Goal: Communication & Community: Answer question/provide support

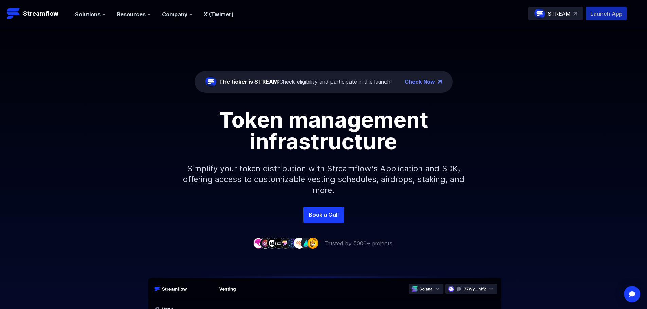
click at [605, 14] on p "Launch App" at bounding box center [606, 14] width 41 height 14
click at [629, 294] on img "Open Intercom Messenger" at bounding box center [631, 294] width 9 height 7
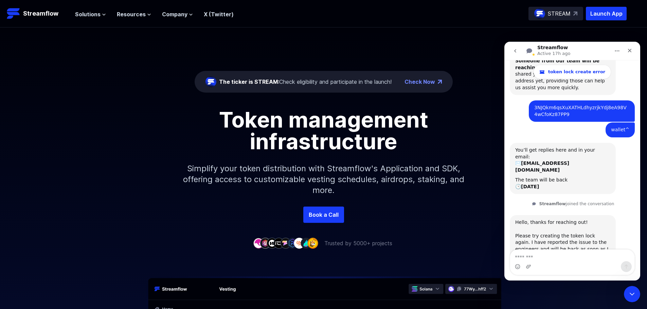
scroll to position [669, 0]
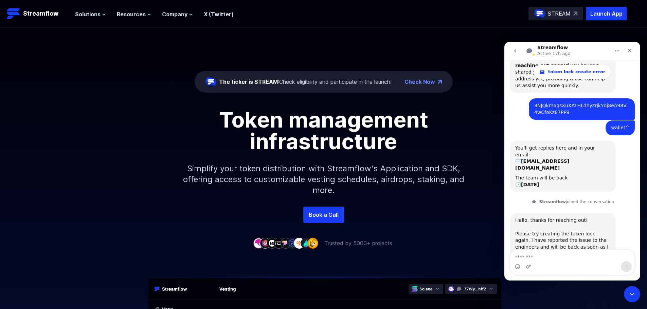
click at [558, 258] on textarea "Message…" at bounding box center [572, 256] width 124 height 12
click at [533, 255] on textarea "Message…" at bounding box center [572, 256] width 124 height 12
type textarea "**********"
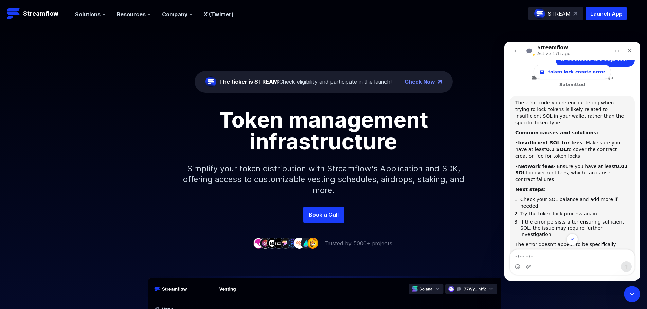
scroll to position [0, 0]
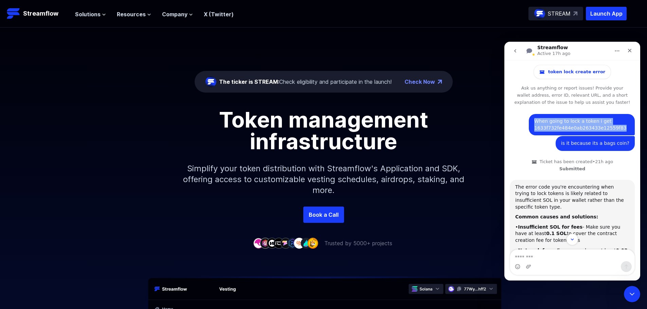
drag, startPoint x: 531, startPoint y: 121, endPoint x: 611, endPoint y: 125, distance: 80.6
click at [611, 125] on div "When going to lock a token i get 1633f732fe484e0ab263433e12559f83" at bounding box center [581, 124] width 95 height 13
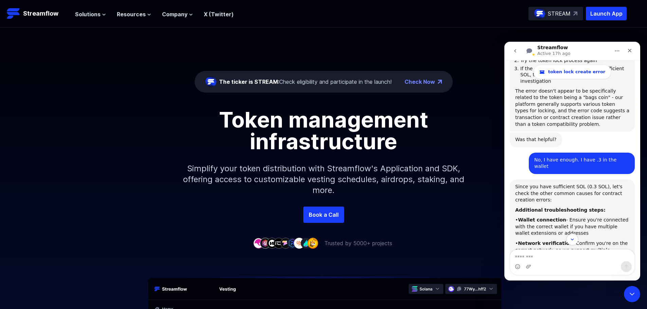
scroll to position [306, 0]
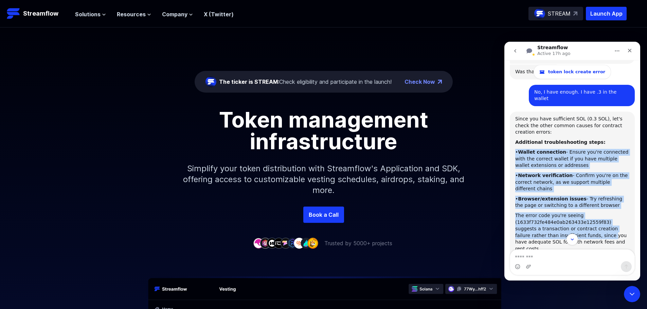
drag, startPoint x: 515, startPoint y: 121, endPoint x: 569, endPoint y: 207, distance: 102.1
click at [567, 204] on div "Since you have sufficient SOL (0.3 SOL), let's check the other common causes fo…" at bounding box center [572, 219] width 125 height 215
click at [542, 140] on div "Since you have sufficient SOL (0.3 SOL), let's check the other common causes fo…" at bounding box center [572, 199] width 114 height 167
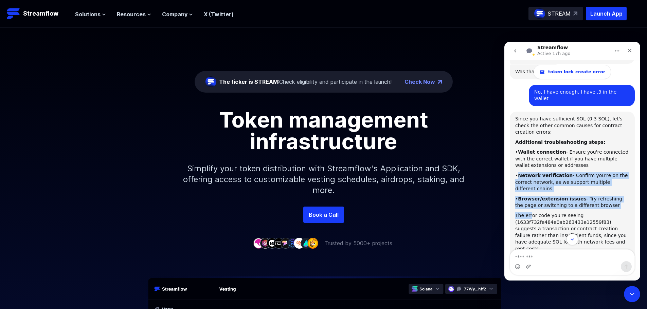
drag, startPoint x: 517, startPoint y: 145, endPoint x: 531, endPoint y: 186, distance: 43.2
click at [531, 186] on div "Since you have sufficient SOL (0.3 SOL), let's check the other common causes fo…" at bounding box center [572, 199] width 114 height 167
click at [543, 172] on div "• Network verification - Confirm you're on the correct network, as we support m…" at bounding box center [572, 182] width 114 height 20
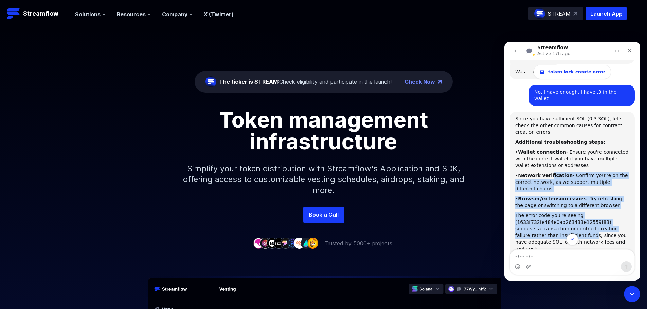
drag, startPoint x: 547, startPoint y: 137, endPoint x: 550, endPoint y: 213, distance: 75.8
click at [550, 209] on div "Since you have sufficient SOL (0.3 SOL), let's check the other common causes fo…" at bounding box center [572, 199] width 114 height 167
click at [544, 196] on b "Browser/extension issues" at bounding box center [552, 198] width 69 height 5
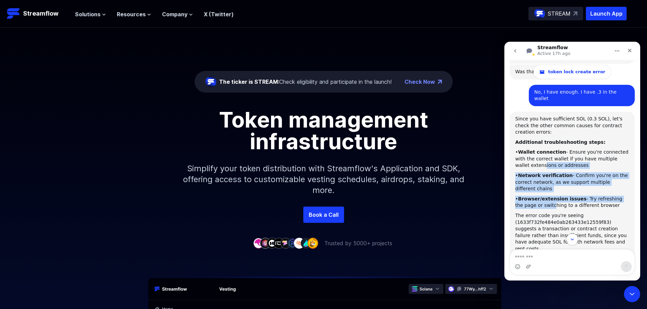
drag, startPoint x: 530, startPoint y: 164, endPoint x: 530, endPoint y: 197, distance: 32.3
click at [530, 196] on div "Since you have sufficient SOL (0.3 SOL), let's check the other common causes fo…" at bounding box center [572, 199] width 114 height 167
click at [531, 138] on div "Since you have sufficient SOL (0.3 SOL), let's check the other common causes fo…" at bounding box center [572, 199] width 114 height 167
drag, startPoint x: 514, startPoint y: 143, endPoint x: 523, endPoint y: 163, distance: 21.9
click at [523, 163] on div "Since you have sufficient SOL (0.3 SOL), let's check the other common causes fo…" at bounding box center [572, 219] width 125 height 215
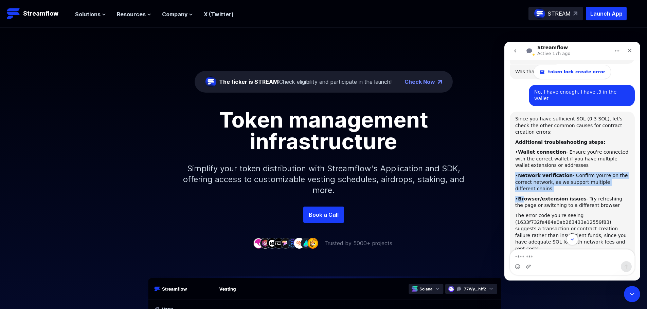
click at [526, 139] on div "Since you have sufficient SOL (0.3 SOL), let's check the other common causes fo…" at bounding box center [572, 199] width 114 height 167
drag, startPoint x: 515, startPoint y: 143, endPoint x: 581, endPoint y: 183, distance: 77.1
click at [581, 183] on div "Since you have sufficient SOL (0.3 SOL), let's check the other common causes fo…" at bounding box center [572, 199] width 114 height 167
click at [582, 178] on div "Since you have sufficient SOL (0.3 SOL), let's check the other common causes fo…" at bounding box center [572, 199] width 114 height 167
drag, startPoint x: 605, startPoint y: 173, endPoint x: 512, endPoint y: 123, distance: 106.2
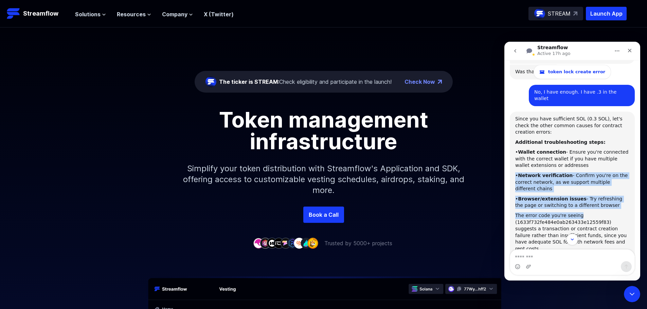
click at [516, 127] on div "Since you have sufficient SOL (0.3 SOL), let's check the other common causes fo…" at bounding box center [572, 199] width 114 height 167
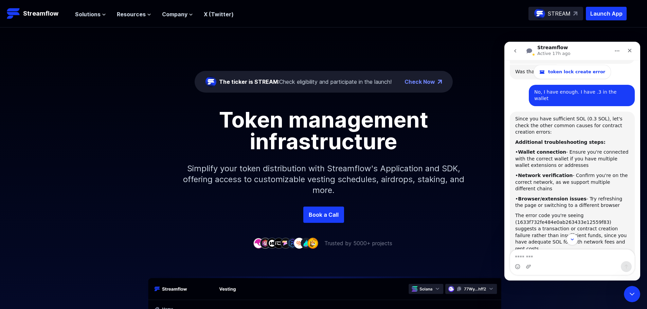
click at [543, 213] on div "The error code you're seeing (1633f732fe484e0ab263433e12559f83) suggests a tran…" at bounding box center [572, 233] width 114 height 40
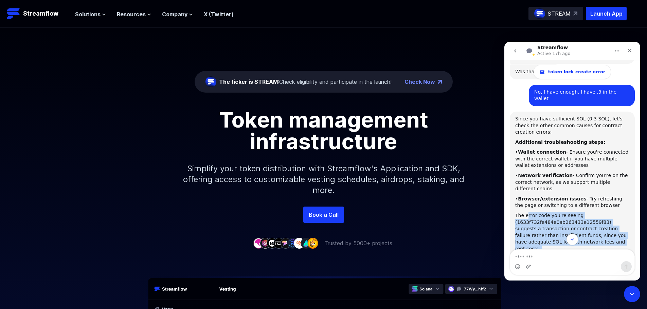
drag, startPoint x: 526, startPoint y: 184, endPoint x: 528, endPoint y: 220, distance: 36.4
click at [528, 220] on div "Since you have sufficient SOL (0.3 SOL), let's check the other common causes fo…" at bounding box center [572, 199] width 114 height 167
click at [550, 213] on div "The error code you're seeing (1633f732fe484e0ab263433e12559f83) suggests a tran…" at bounding box center [572, 233] width 114 height 40
drag, startPoint x: 551, startPoint y: 187, endPoint x: 548, endPoint y: 223, distance: 35.5
click at [548, 223] on div "Since you have sufficient SOL (0.3 SOL), let's check the other common causes fo…" at bounding box center [572, 199] width 114 height 167
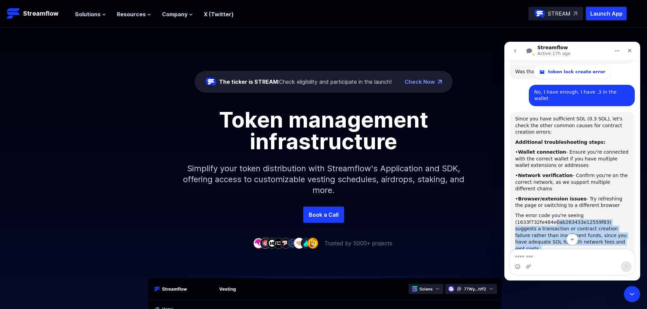
click at [549, 213] on div "The error code you're seeing (1633f732fe484e0ab263433e12559f83) suggests a tran…" at bounding box center [572, 233] width 114 height 40
drag, startPoint x: 543, startPoint y: 184, endPoint x: 540, endPoint y: 231, distance: 47.6
click at [540, 231] on div "Since you have sufficient SOL (0.3 SOL), let's check the other common causes fo…" at bounding box center [572, 199] width 114 height 167
click at [545, 213] on div "The error code you're seeing (1633f732fe484e0ab263433e12559f83) suggests a tran…" at bounding box center [572, 233] width 114 height 40
drag, startPoint x: 553, startPoint y: 179, endPoint x: 549, endPoint y: 227, distance: 48.4
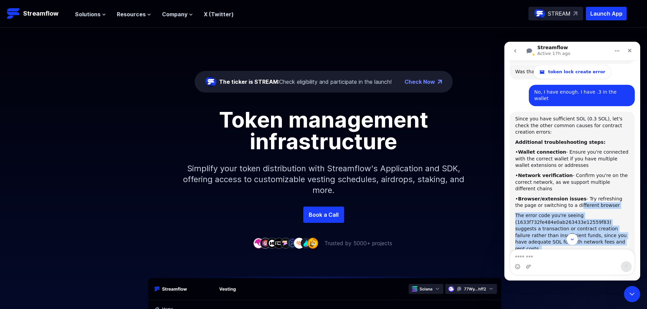
click at [549, 226] on div "Since you have sufficient SOL (0.3 SOL), let's check the other common causes fo…" at bounding box center [572, 199] width 114 height 167
click at [549, 213] on div "The error code you're seeing (1633f732fe484e0ab263433e12559f83) suggests a tran…" at bounding box center [572, 233] width 114 height 40
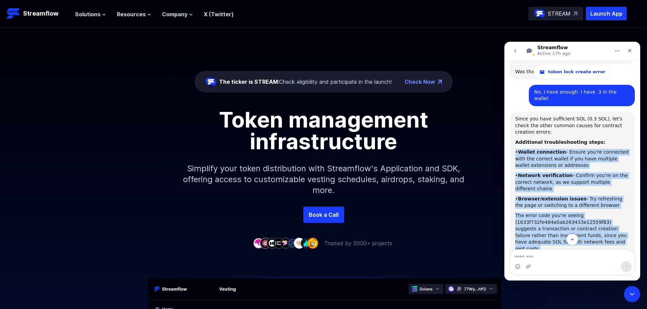
drag, startPoint x: 585, startPoint y: 211, endPoint x: 512, endPoint y: 118, distance: 118.0
click at [512, 118] on div "Since you have sufficient SOL (0.3 SOL), let's check the other common causes fo…" at bounding box center [572, 219] width 125 height 215
copy div "• Wallet connection - Ensure you're connected with the correct wallet if you ha…"
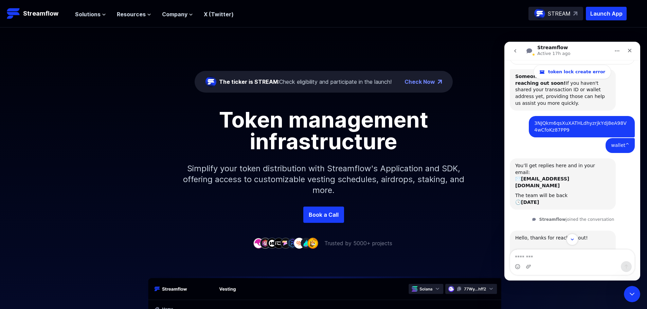
scroll to position [702, 0]
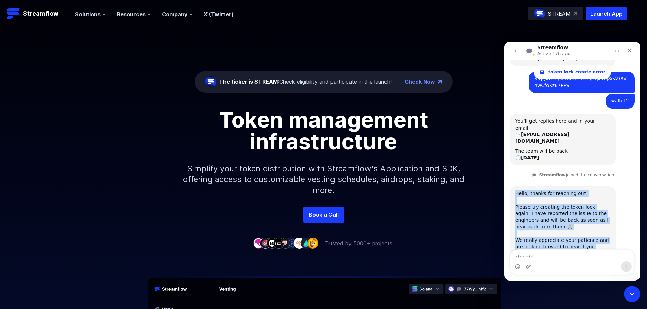
drag, startPoint x: 516, startPoint y: 141, endPoint x: 594, endPoint y: 201, distance: 98.1
click at [594, 201] on div "Hello, thanks for reaching out! ​ Please try creating the token lock again. I h…" at bounding box center [562, 226] width 95 height 73
copy div "Hello, thanks for reaching out! ​ Please try creating the token lock again. I h…"
